Goal: Information Seeking & Learning: Understand process/instructions

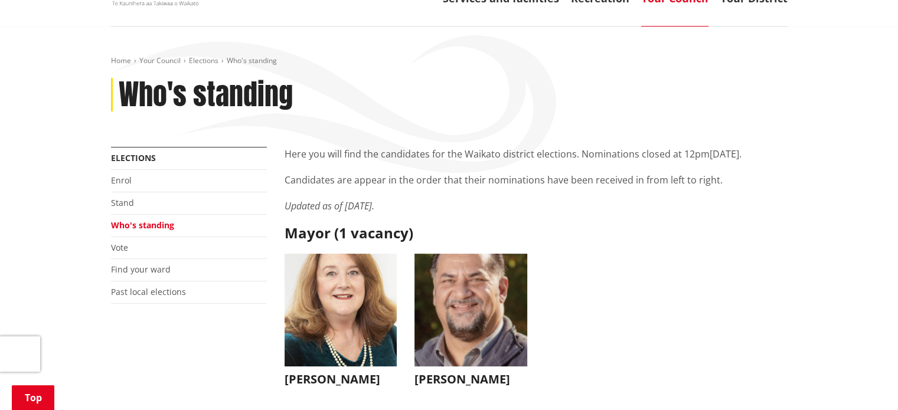
scroll to position [124, 0]
click at [124, 247] on link "Vote" at bounding box center [119, 248] width 17 height 11
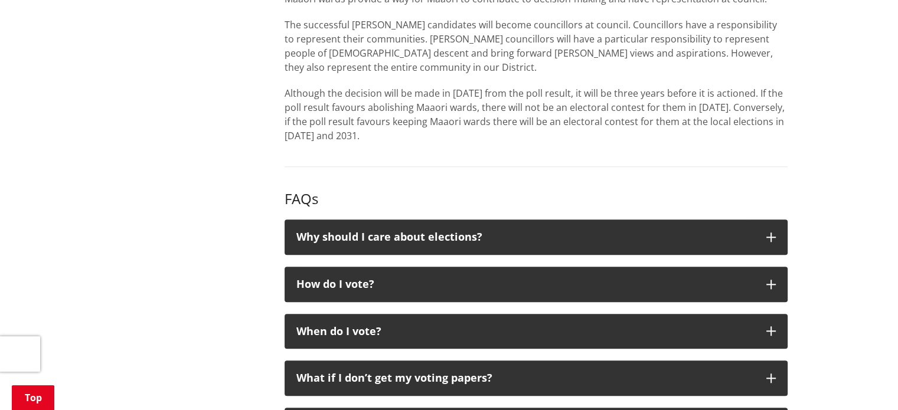
scroll to position [1103, 0]
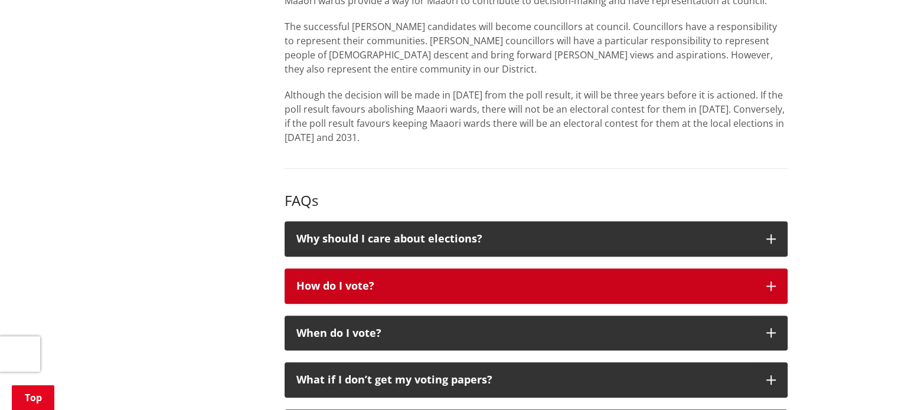
click at [429, 278] on button "How do I vote?" at bounding box center [535, 286] width 503 height 35
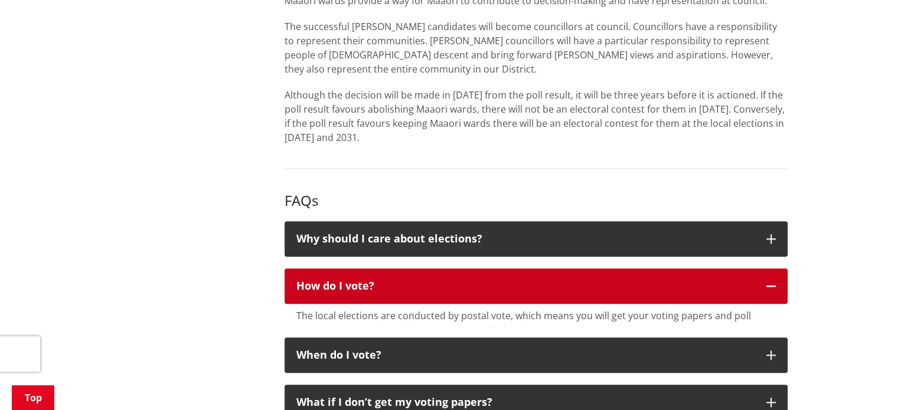
click at [429, 278] on button "How do I vote?" at bounding box center [535, 286] width 503 height 35
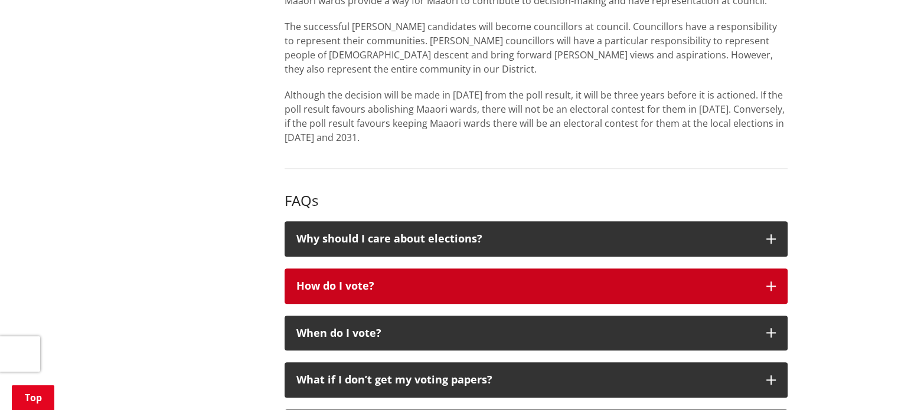
click at [429, 278] on button "How do I vote?" at bounding box center [535, 286] width 503 height 35
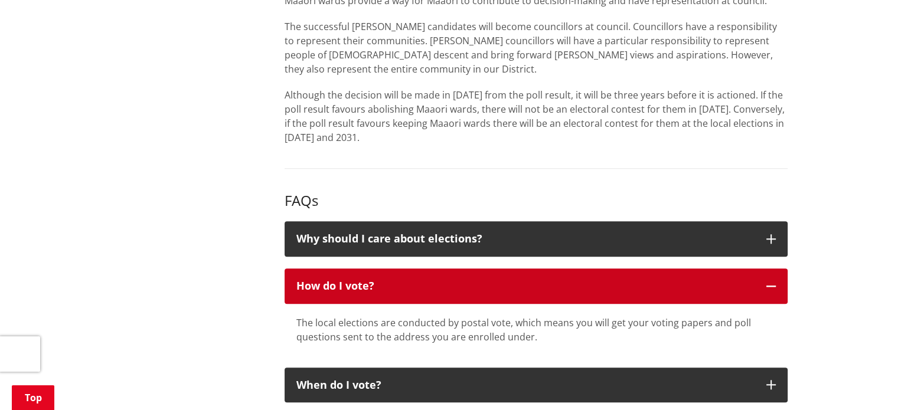
click at [429, 278] on button "How do I vote?" at bounding box center [535, 286] width 503 height 35
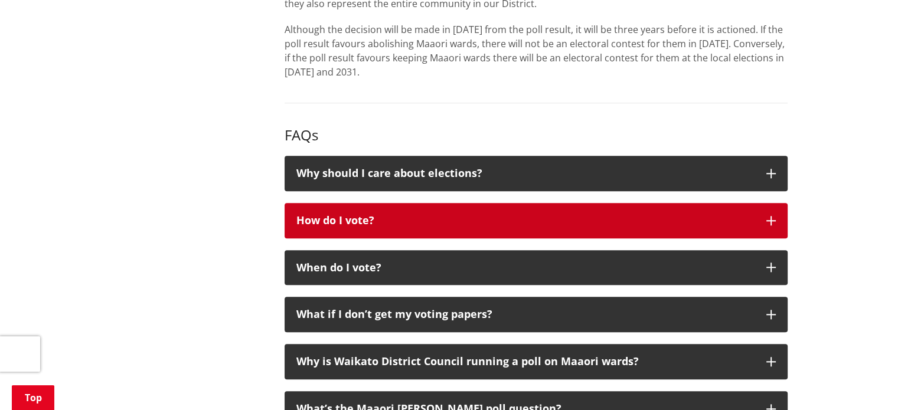
scroll to position [1171, 0]
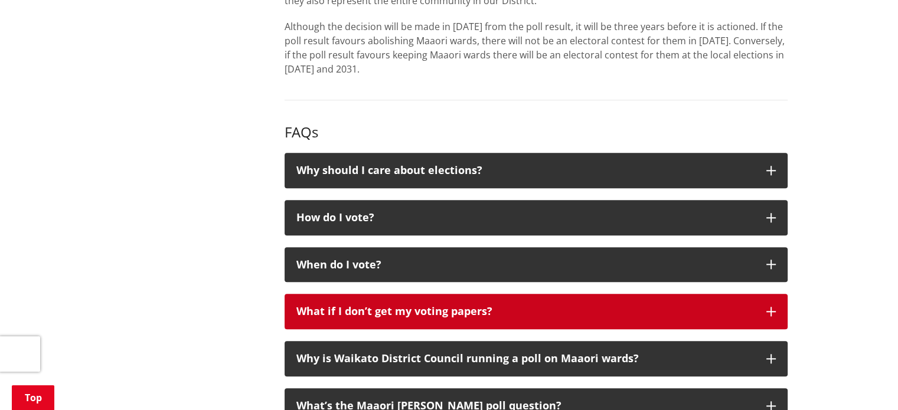
click at [416, 306] on div "What if I don’t get my voting papers?" at bounding box center [525, 312] width 458 height 12
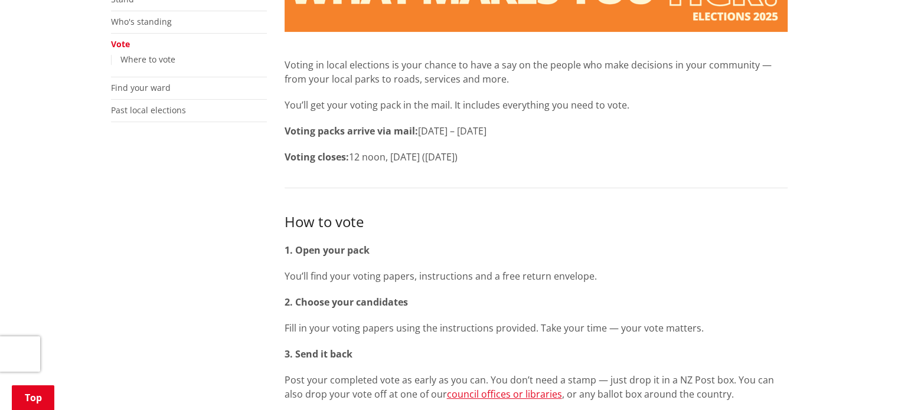
scroll to position [326, 0]
